Goal: Book appointment/travel/reservation

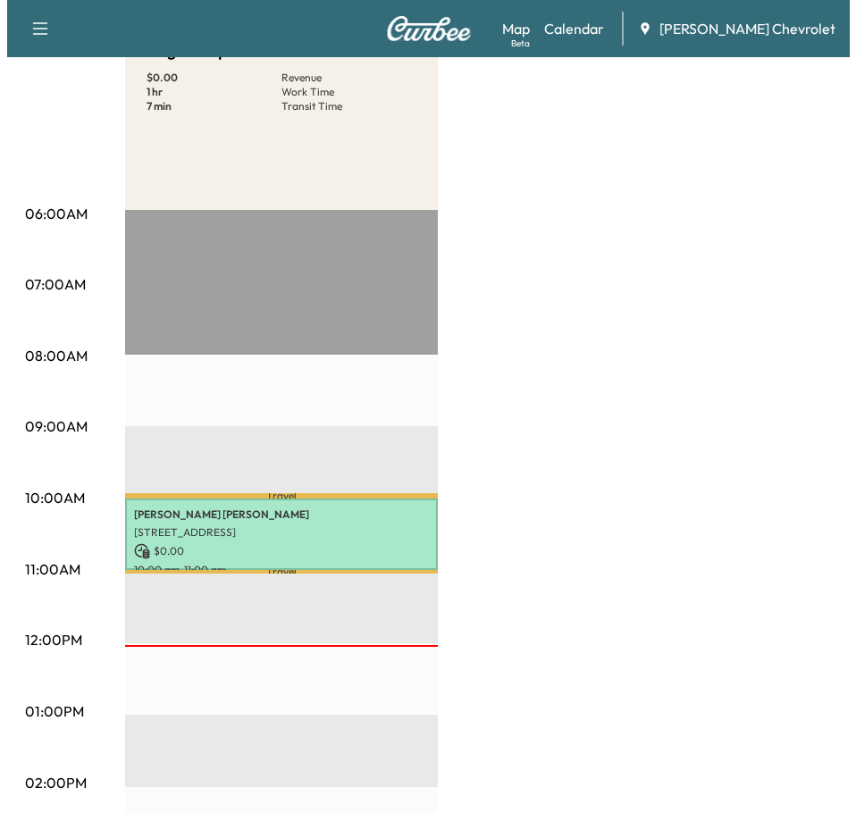
scroll to position [268, 0]
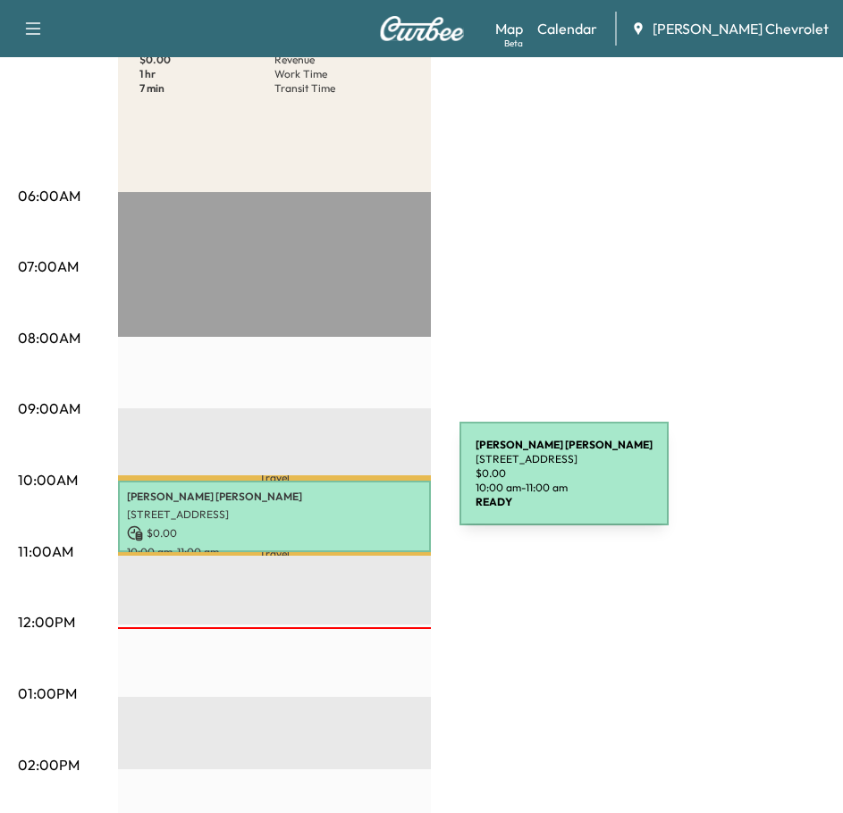
click at [324, 490] on p "[PERSON_NAME]" at bounding box center [274, 497] width 295 height 14
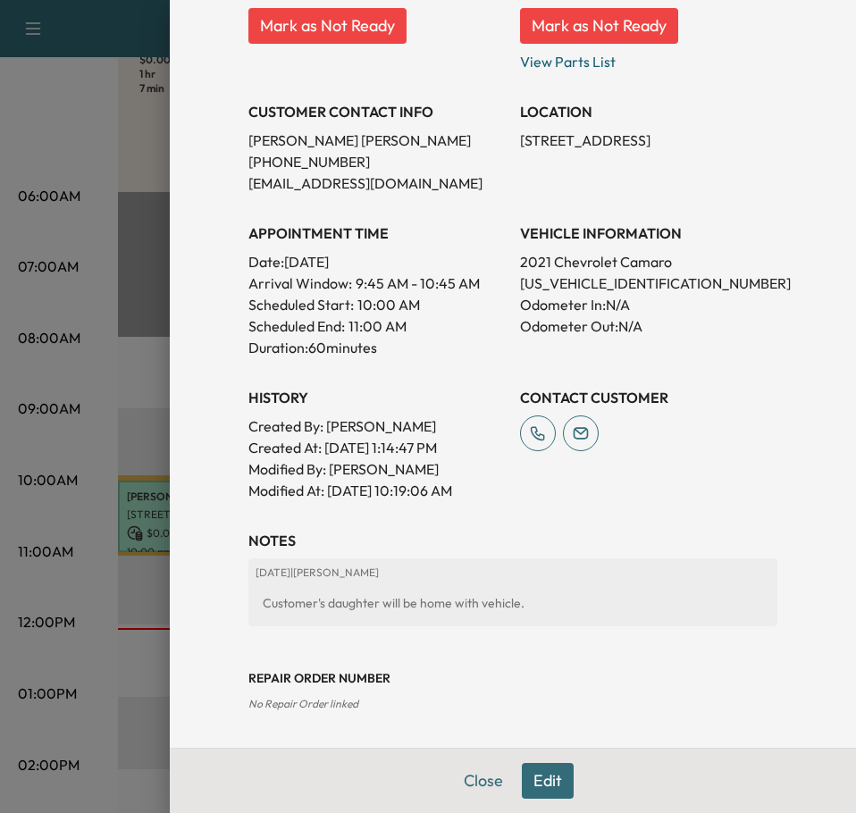
click at [531, 779] on button "Edit" at bounding box center [548, 781] width 52 height 36
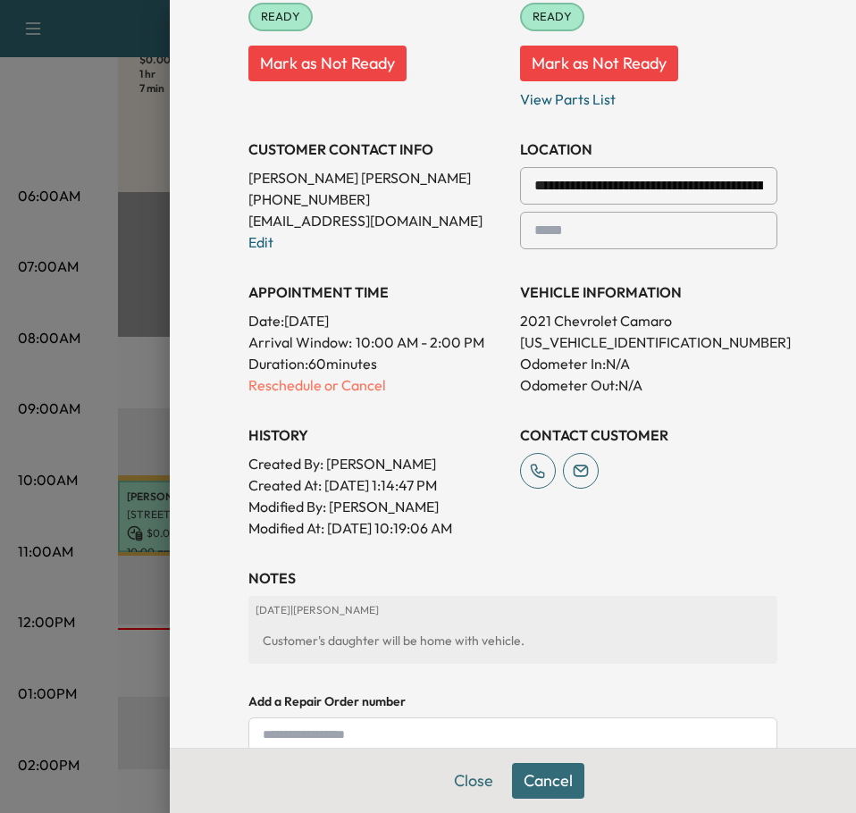
scroll to position [325, 0]
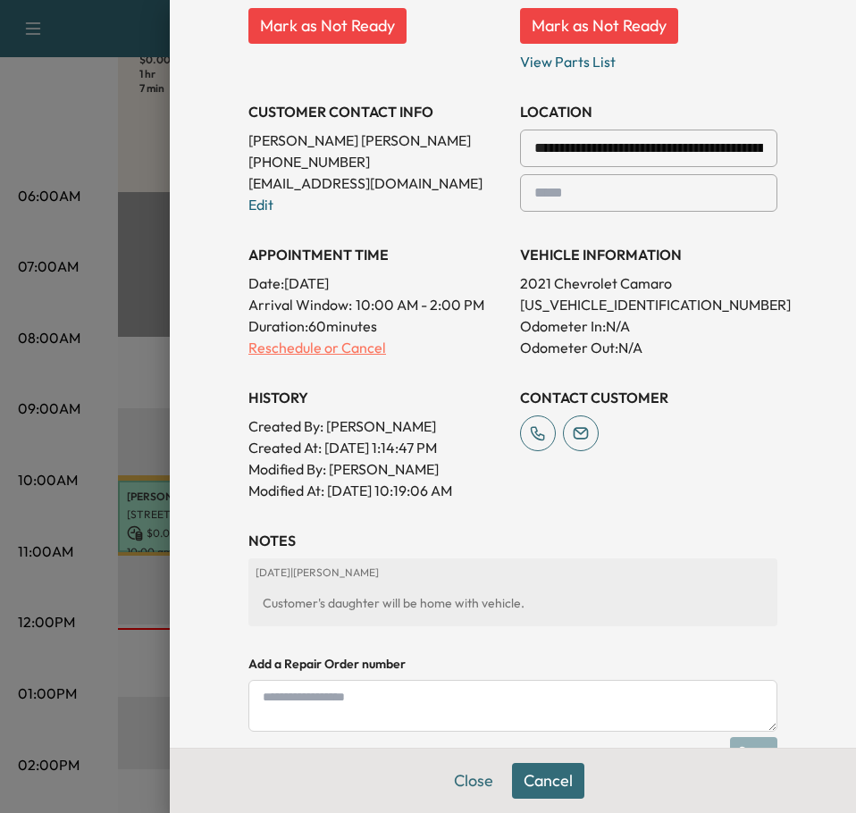
click at [276, 348] on p "Reschedule or Cancel" at bounding box center [376, 347] width 257 height 21
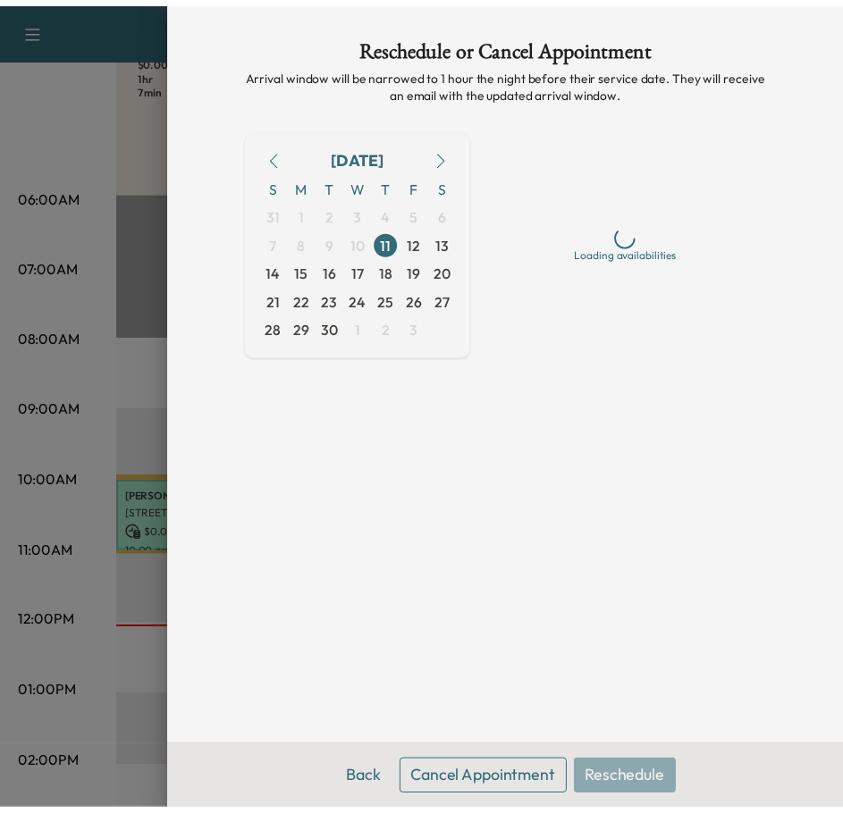
scroll to position [0, 0]
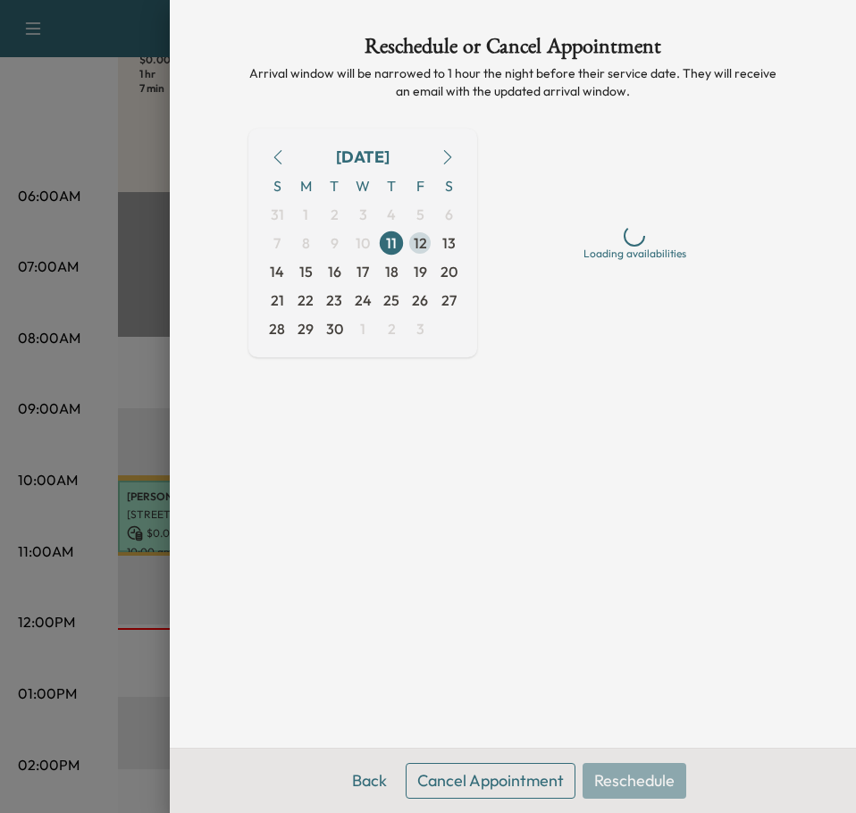
click at [427, 245] on span "12" at bounding box center [420, 243] width 29 height 29
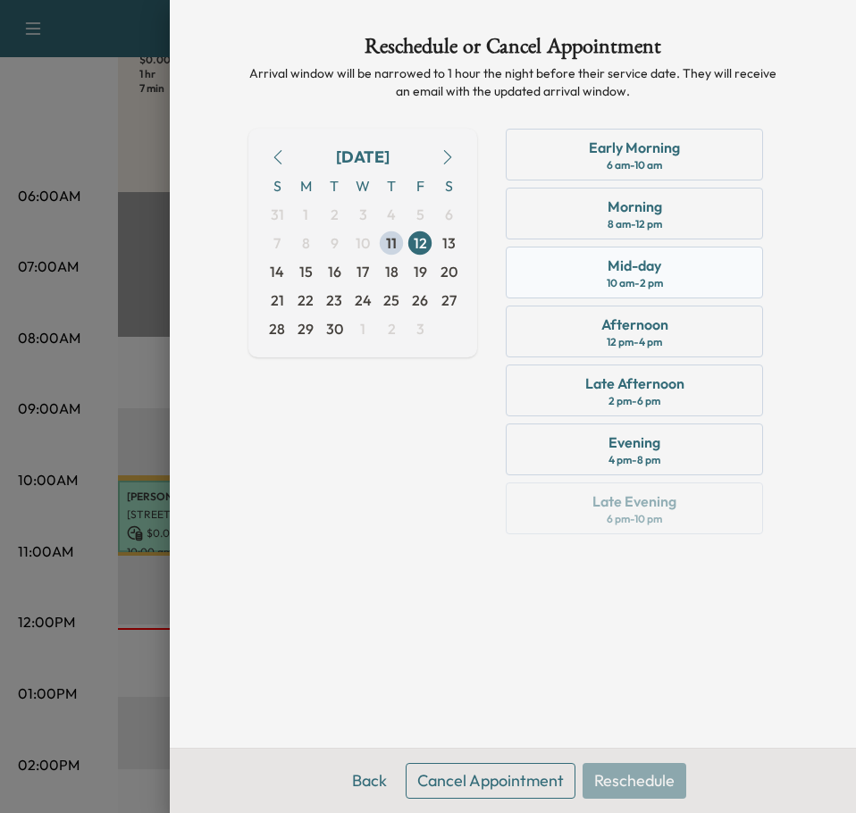
click at [627, 262] on div "Mid-day" at bounding box center [635, 265] width 54 height 21
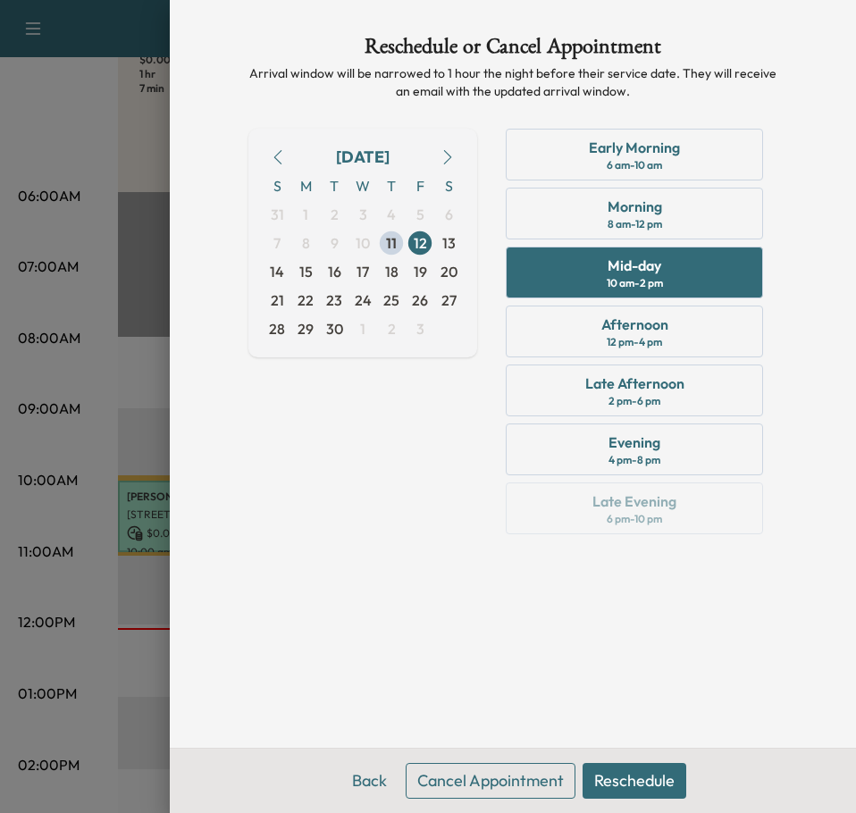
click at [622, 777] on button "Reschedule" at bounding box center [635, 781] width 104 height 36
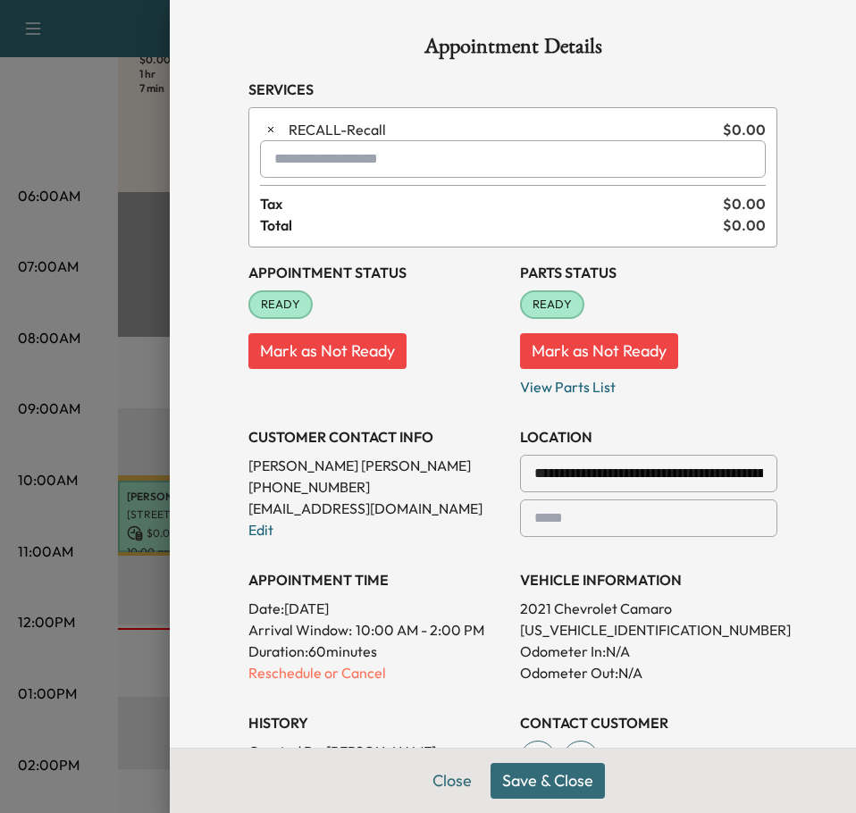
click at [551, 779] on button "Save & Close" at bounding box center [548, 781] width 114 height 36
